Goal: Check status: Check status

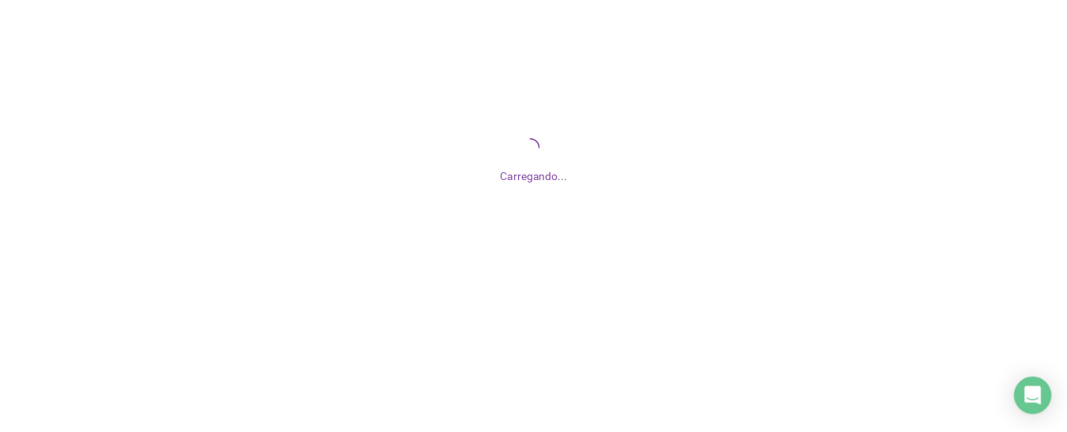
scroll to position [95, 0]
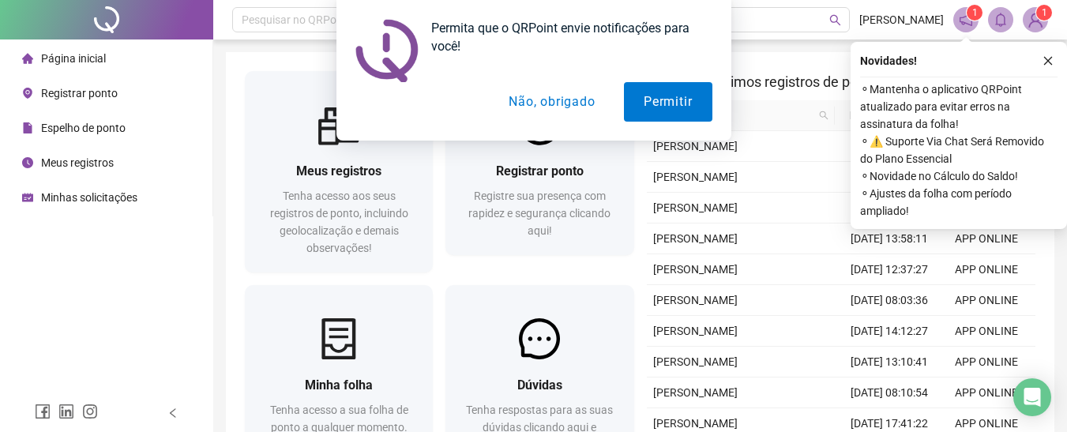
click at [571, 95] on button "Não, obrigado" at bounding box center [552, 101] width 126 height 39
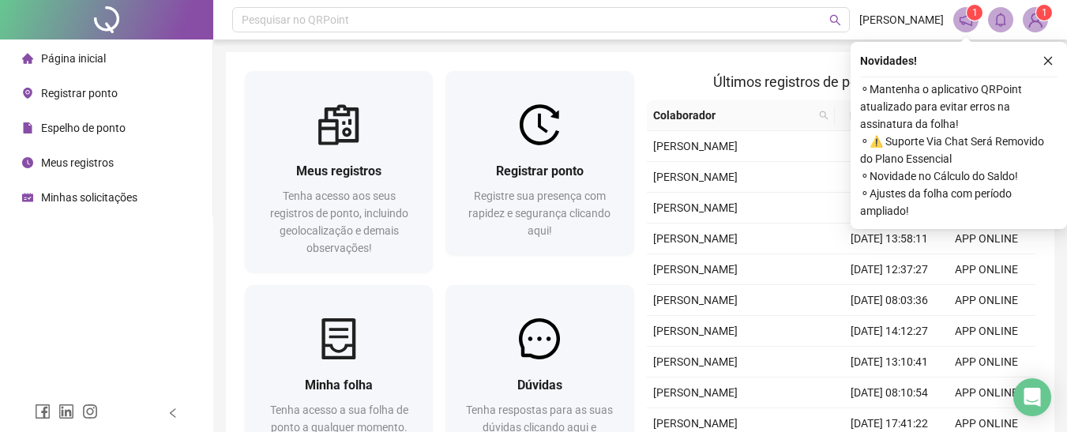
click at [101, 126] on span "Espelho de ponto" at bounding box center [83, 128] width 85 height 13
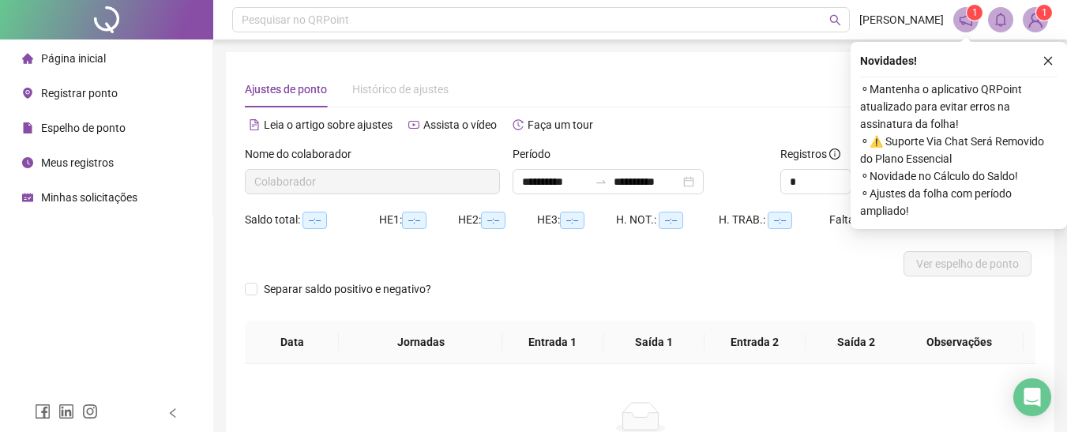
type input "**********"
click at [1047, 62] on icon "close" at bounding box center [1048, 60] width 11 height 11
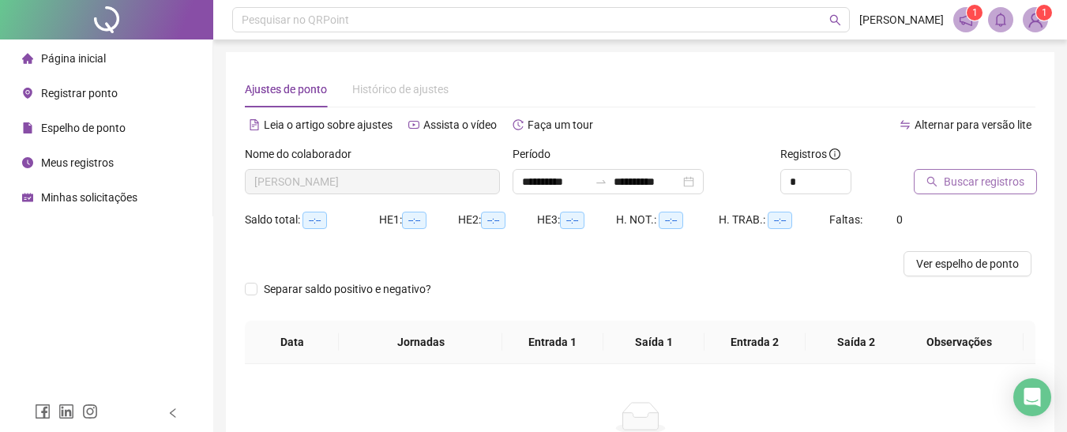
click at [994, 185] on span "Buscar registros" at bounding box center [984, 181] width 81 height 17
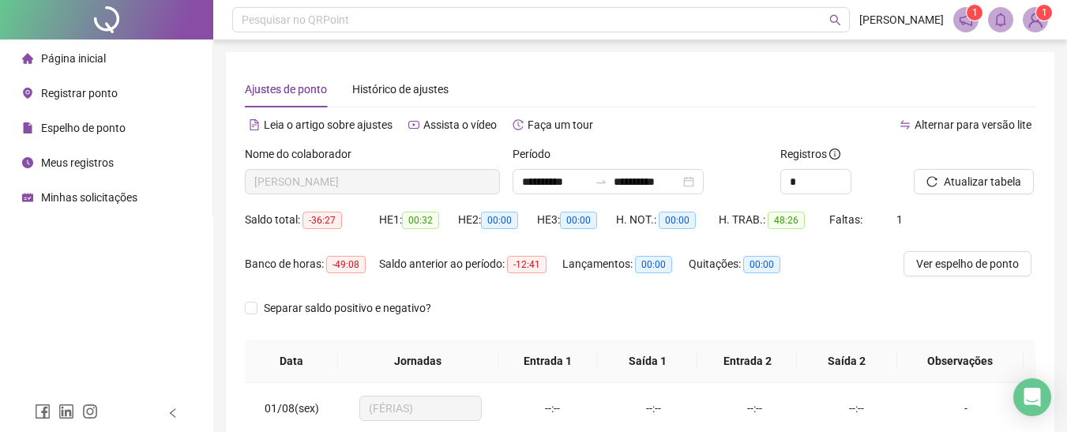
drag, startPoint x: 1073, startPoint y: 151, endPoint x: 697, endPoint y: 118, distance: 377.4
click at [697, 118] on div "Alternar para versão lite" at bounding box center [839, 124] width 396 height 25
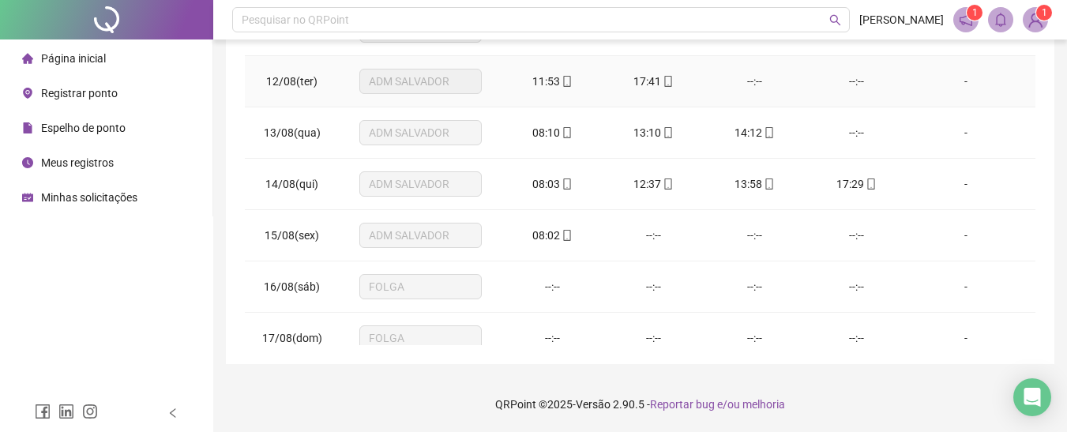
scroll to position [536, 0]
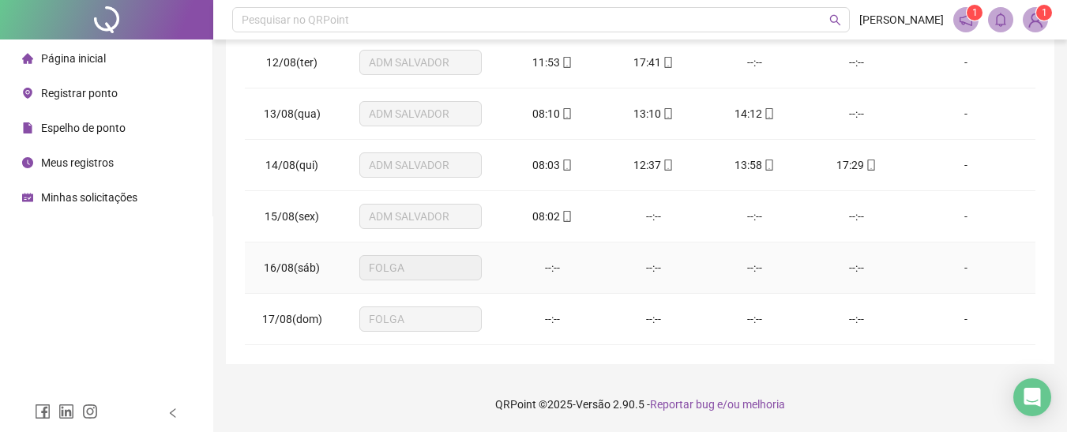
click at [727, 249] on td "--:--" at bounding box center [755, 267] width 101 height 51
